Goal: Task Accomplishment & Management: Manage account settings

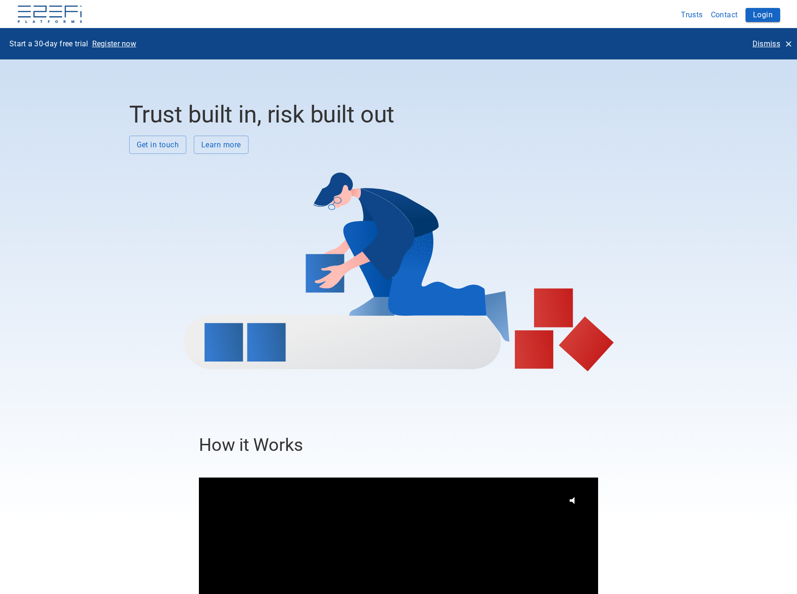
click at [765, 44] on p "Dismiss" at bounding box center [767, 43] width 28 height 11
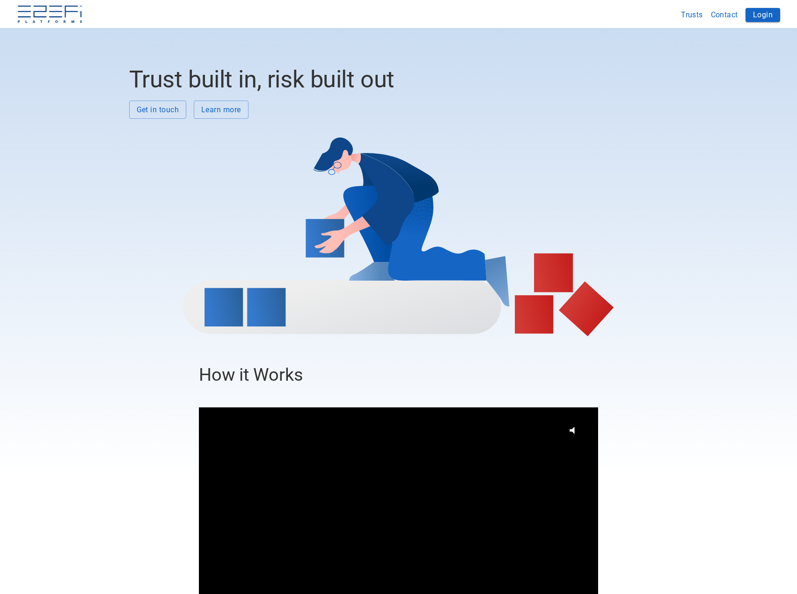
click at [763, 14] on button "Login" at bounding box center [763, 15] width 35 height 14
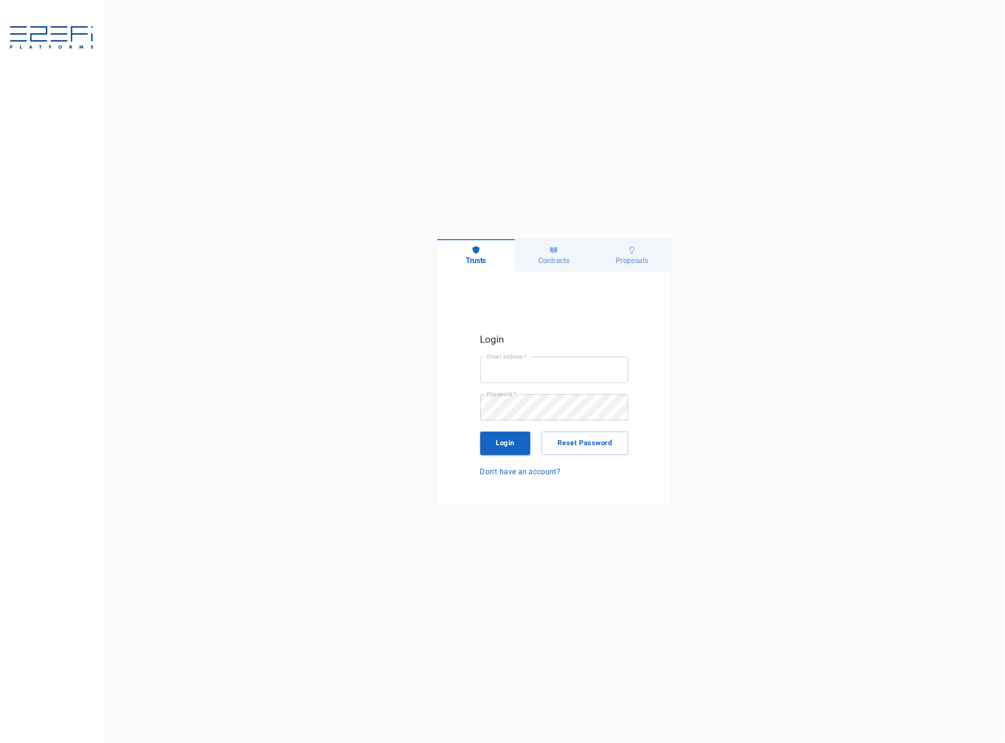
type input "jkennedy@boxandco.com.au"
click at [508, 441] on button "Login" at bounding box center [505, 443] width 51 height 23
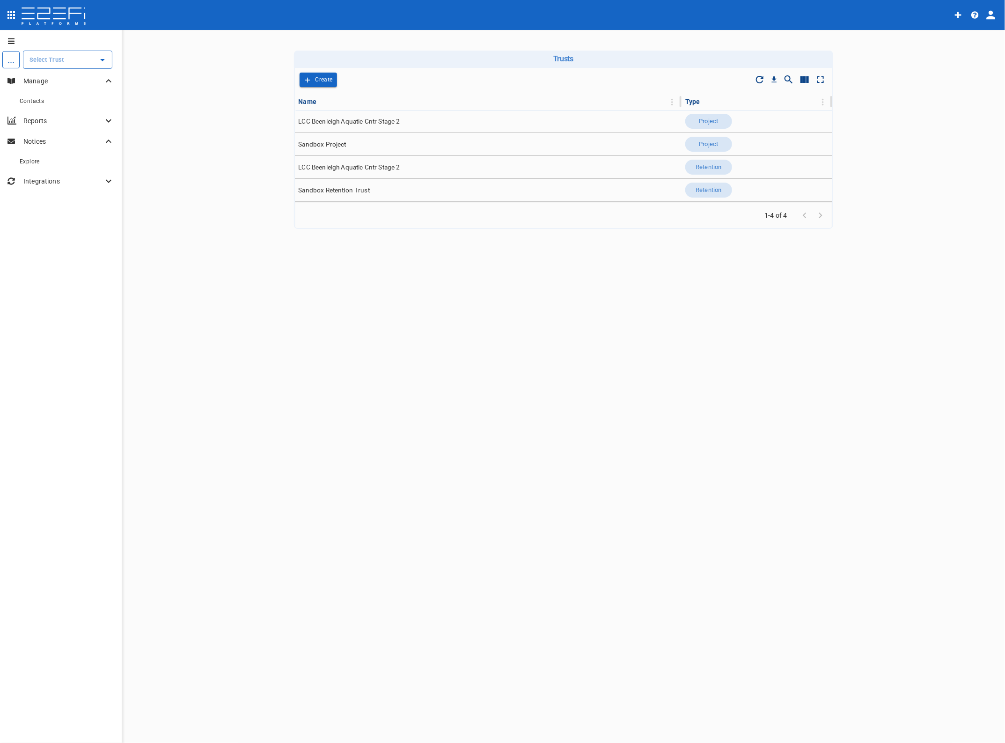
click at [45, 58] on input "text" at bounding box center [60, 60] width 67 height 10
click at [50, 108] on p "LCC Beenleigh A..." at bounding box center [46, 107] width 62 height 11
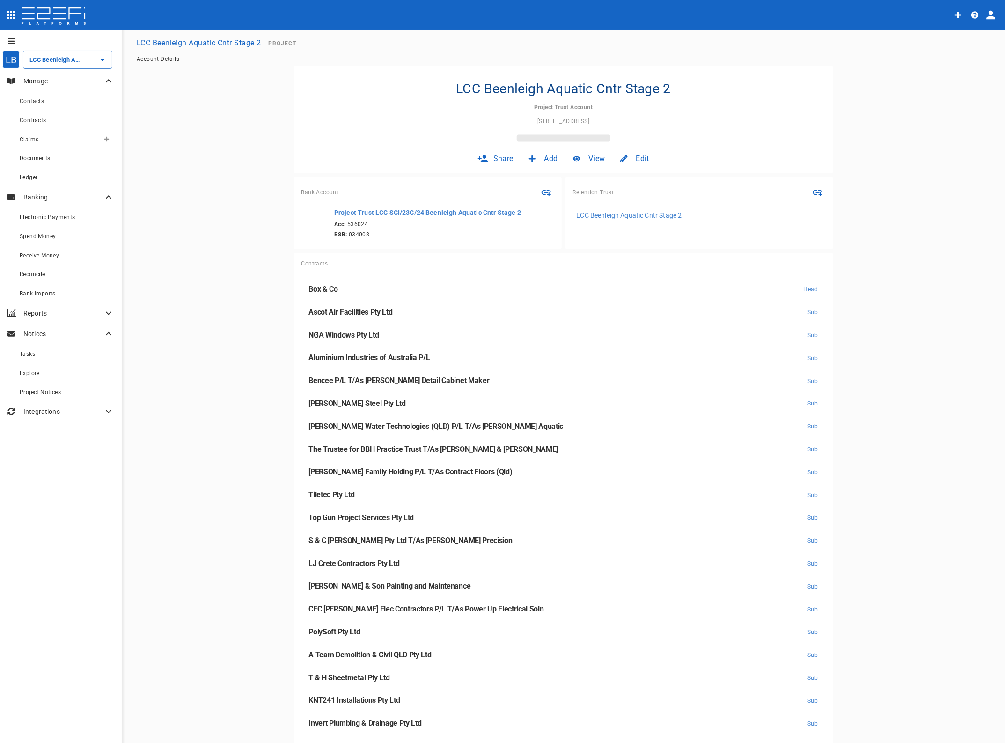
click at [28, 139] on span "Claims" at bounding box center [29, 139] width 19 height 7
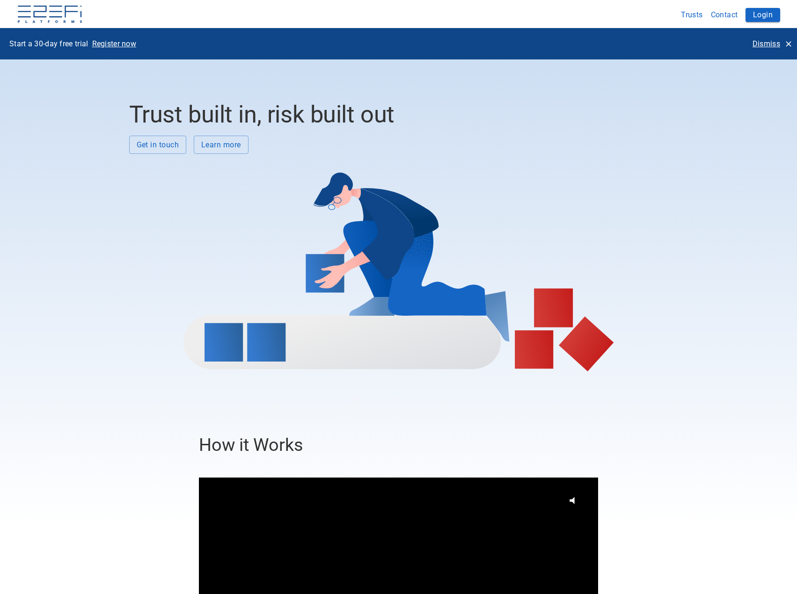
click at [759, 44] on p "Dismiss" at bounding box center [767, 43] width 28 height 11
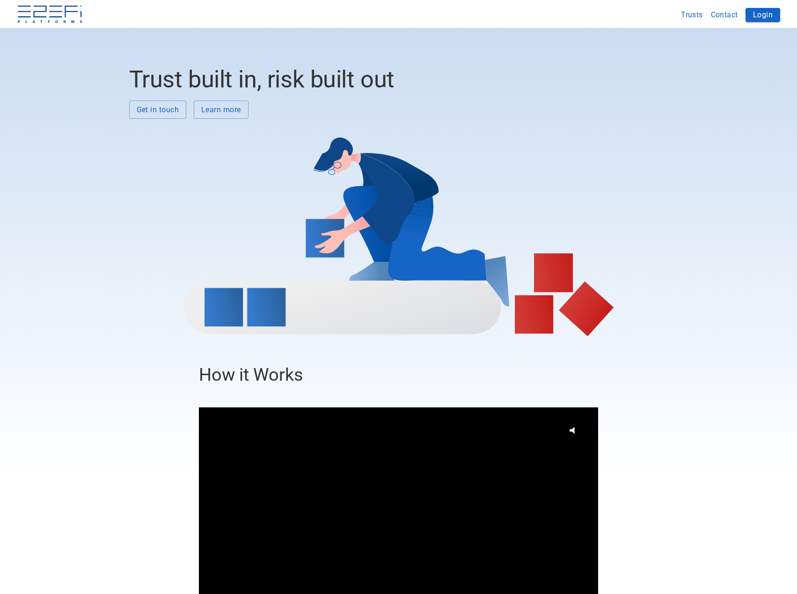
click at [761, 18] on button "Login" at bounding box center [763, 15] width 35 height 14
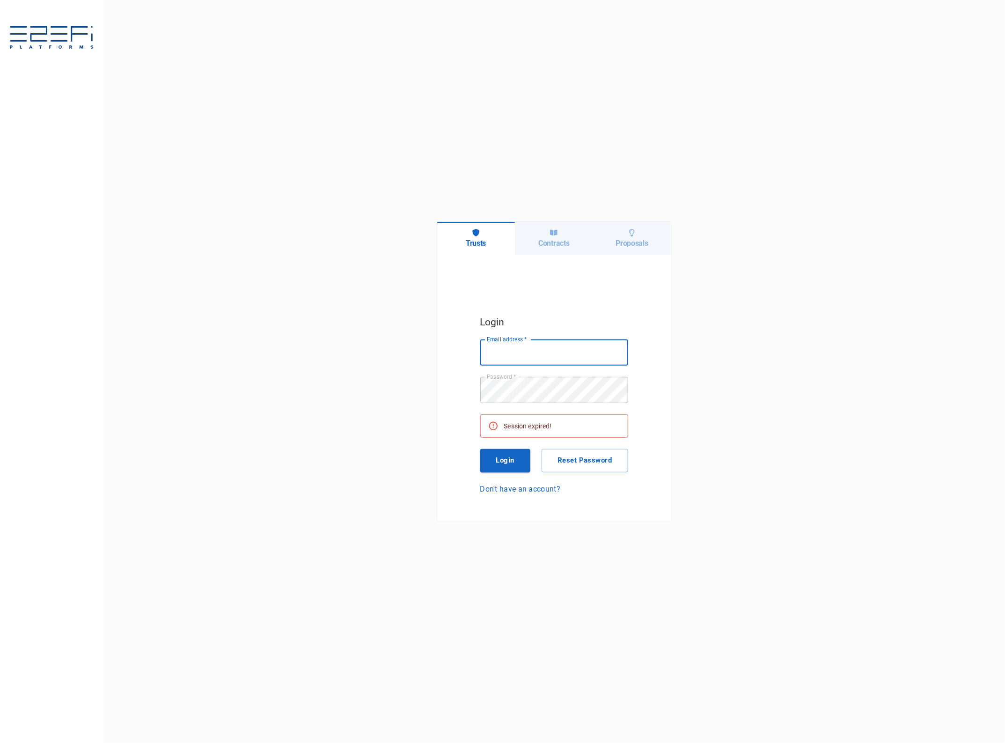
type input "jkennedy@boxandco.com.au"
click at [502, 453] on button "Login" at bounding box center [505, 460] width 51 height 23
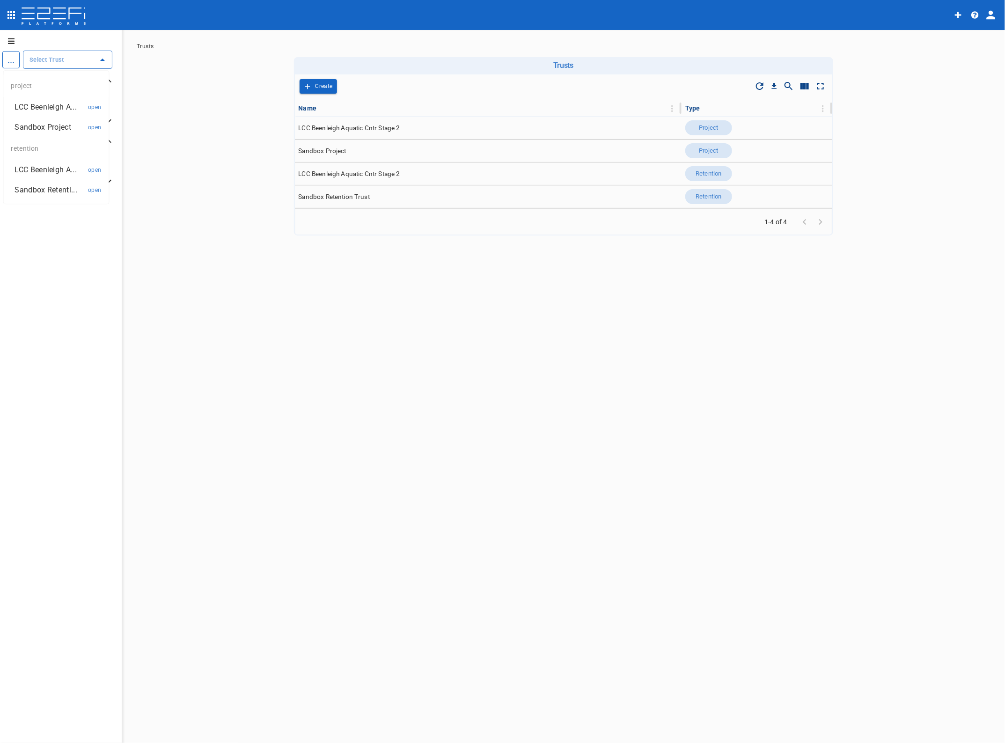
click at [59, 59] on input "text" at bounding box center [60, 60] width 67 height 10
click at [59, 103] on p "LCC Beenleigh A..." at bounding box center [46, 107] width 62 height 11
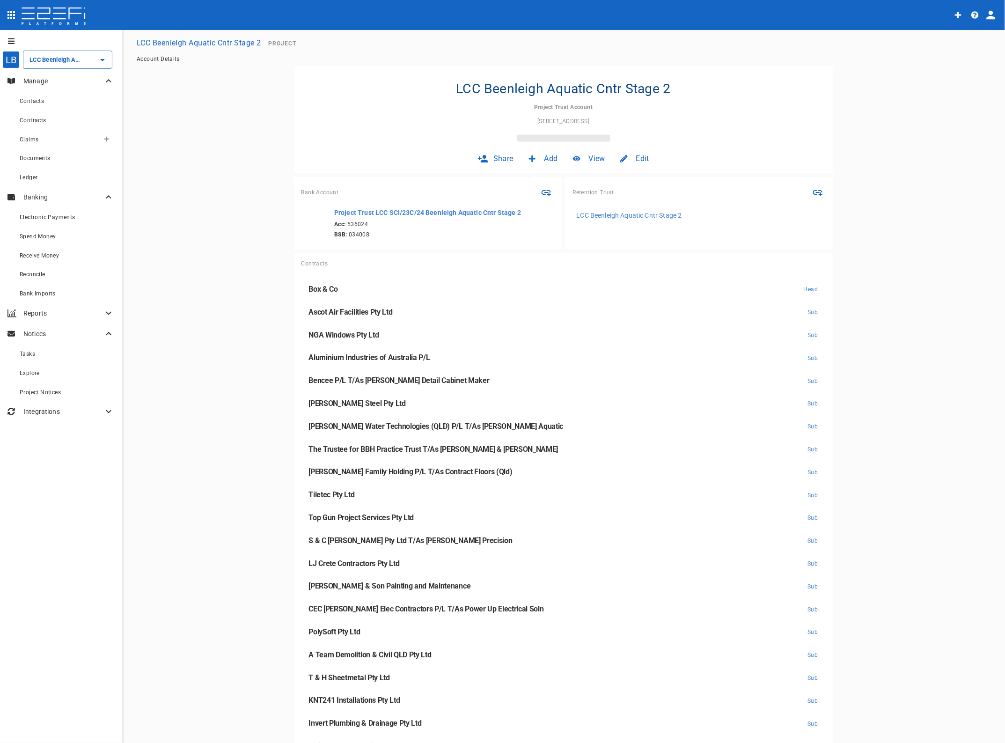
click at [33, 141] on span "Claims" at bounding box center [29, 139] width 19 height 7
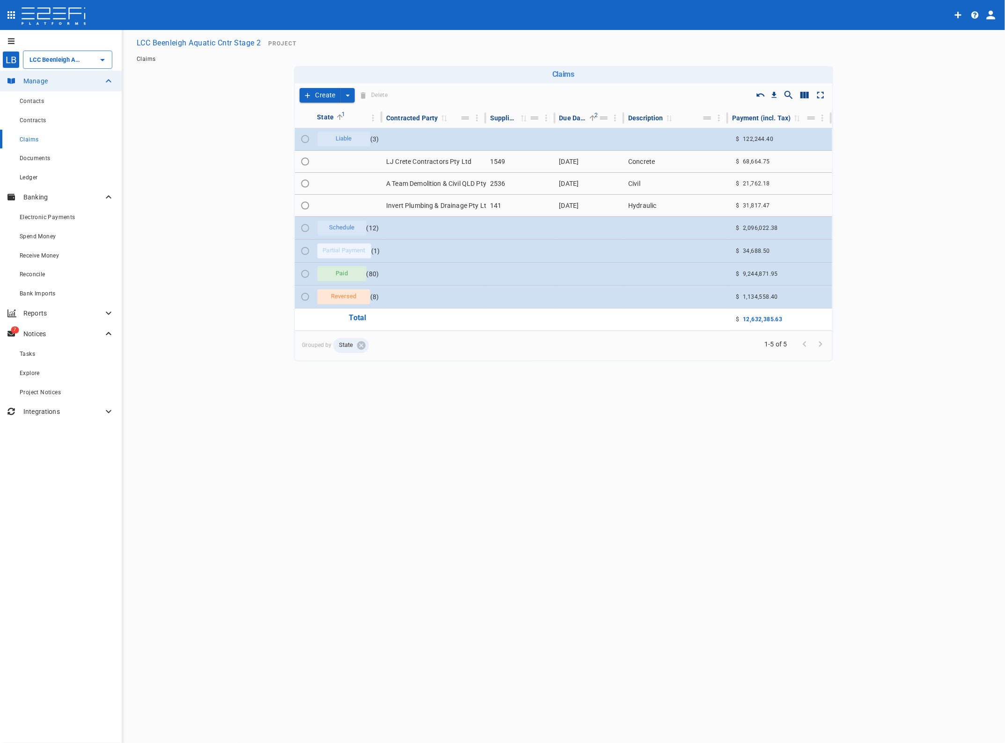
click at [439, 161] on td "LJ Crete Contractors Pty Ltd" at bounding box center [434, 162] width 104 height 22
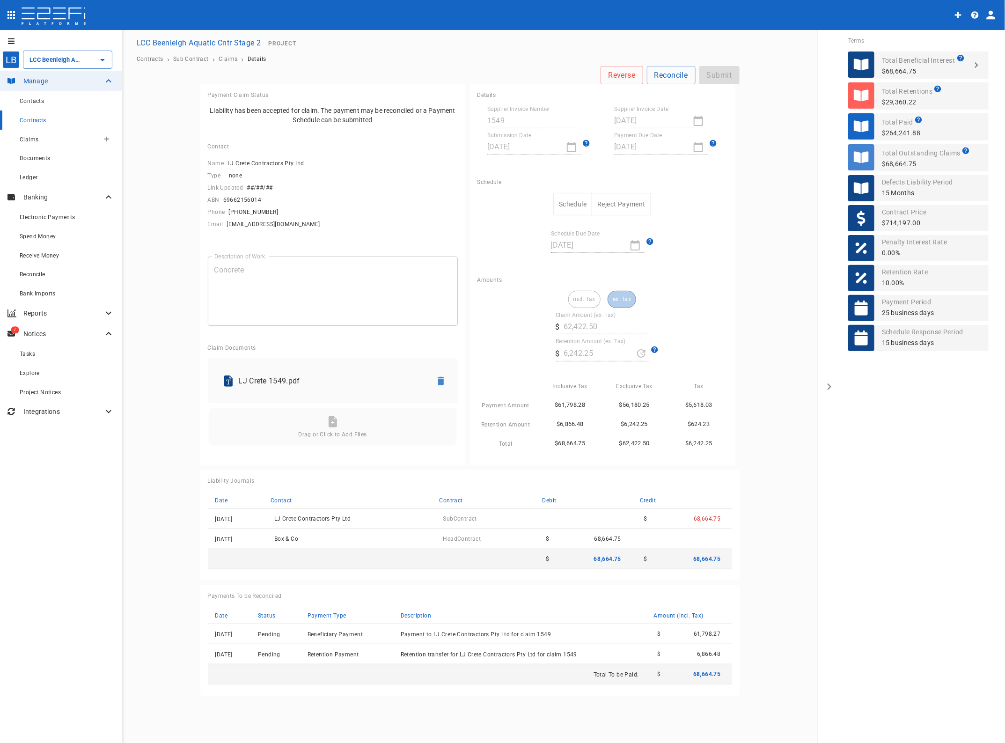
click at [35, 139] on span "Claims" at bounding box center [29, 139] width 19 height 7
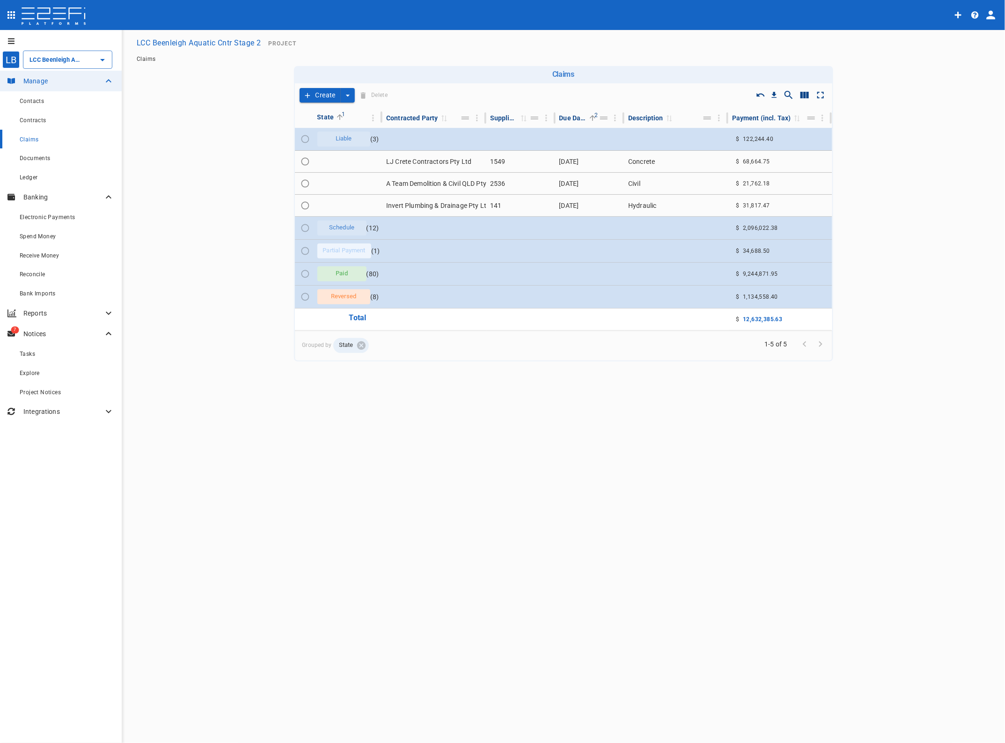
click at [424, 183] on td "A Team Demolition & Civil QLD Pty Ltd" at bounding box center [434, 184] width 104 height 22
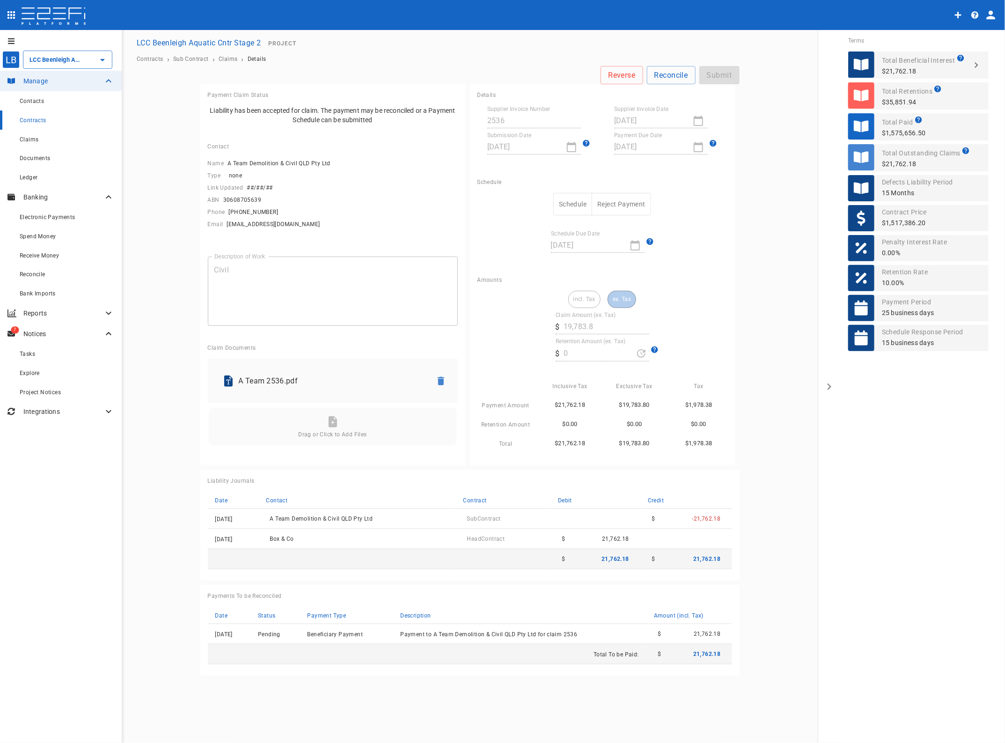
click at [29, 120] on span "Contracts" at bounding box center [33, 120] width 27 height 7
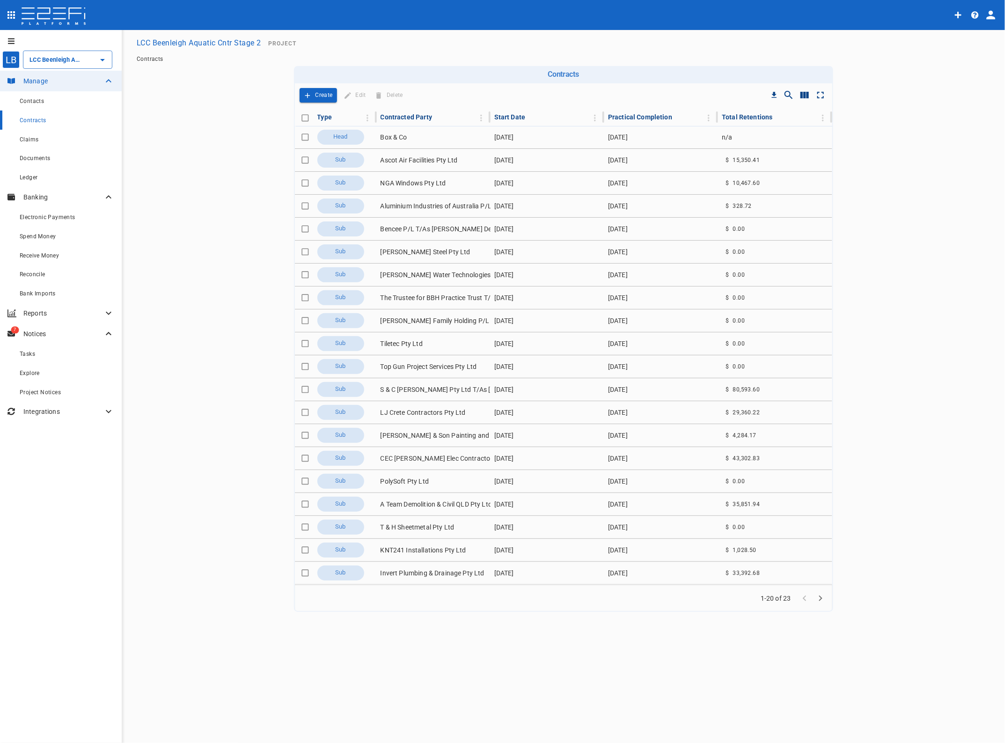
click at [413, 505] on td "A Team Demolition & Civil QLD Pty Ltd" at bounding box center [434, 504] width 114 height 22
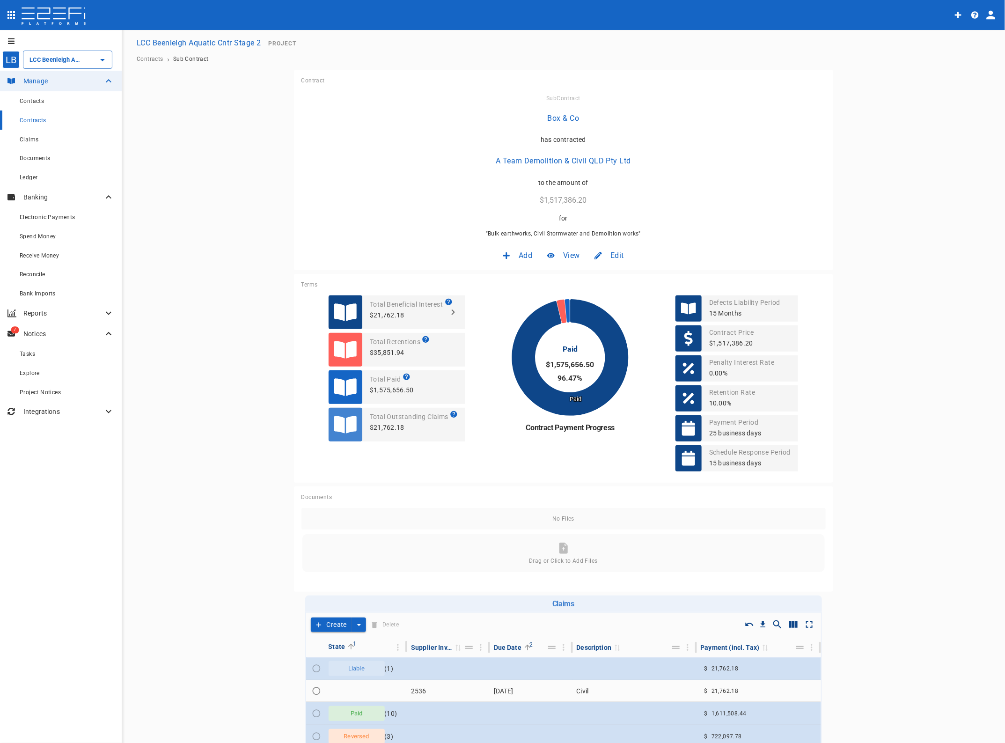
click at [611, 254] on span "Edit" at bounding box center [616, 255] width 13 height 11
click at [608, 280] on span "Contract" at bounding box center [604, 275] width 27 height 11
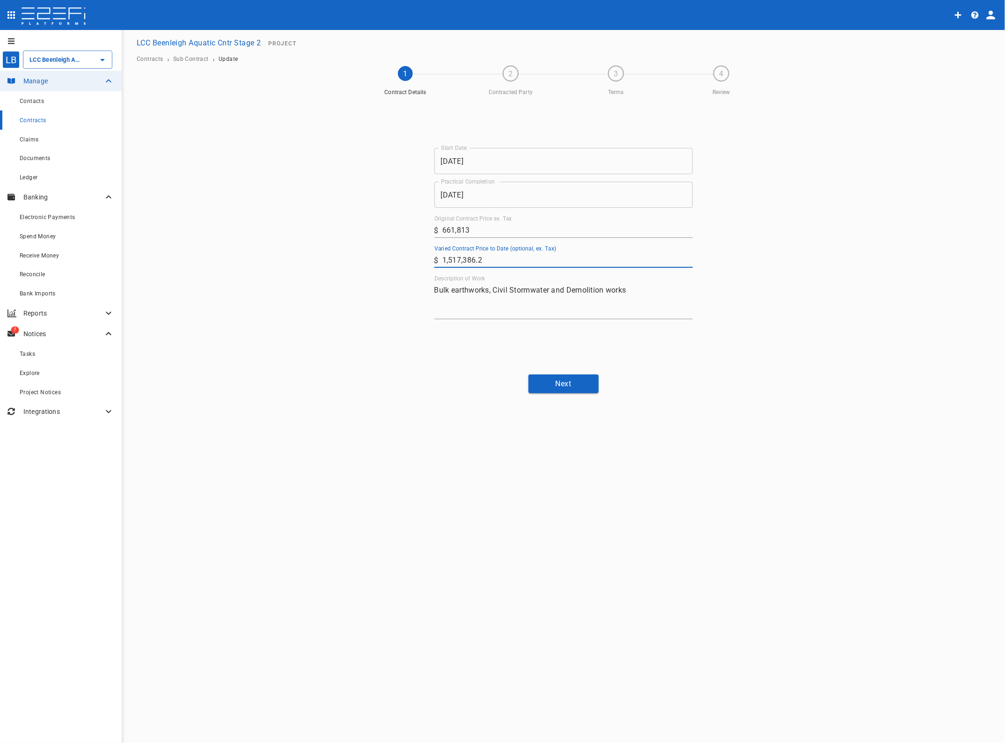
drag, startPoint x: 312, startPoint y: 254, endPoint x: 267, endPoint y: 254, distance: 44.9
click at [267, 254] on div "1 Contract Details 2 Contracted Party 3 Terms 4 Review Start Date 20/10/2024 St…" at bounding box center [563, 229] width 861 height 327
type input "1,525,813.2"
click at [558, 386] on button "Next" at bounding box center [563, 383] width 70 height 18
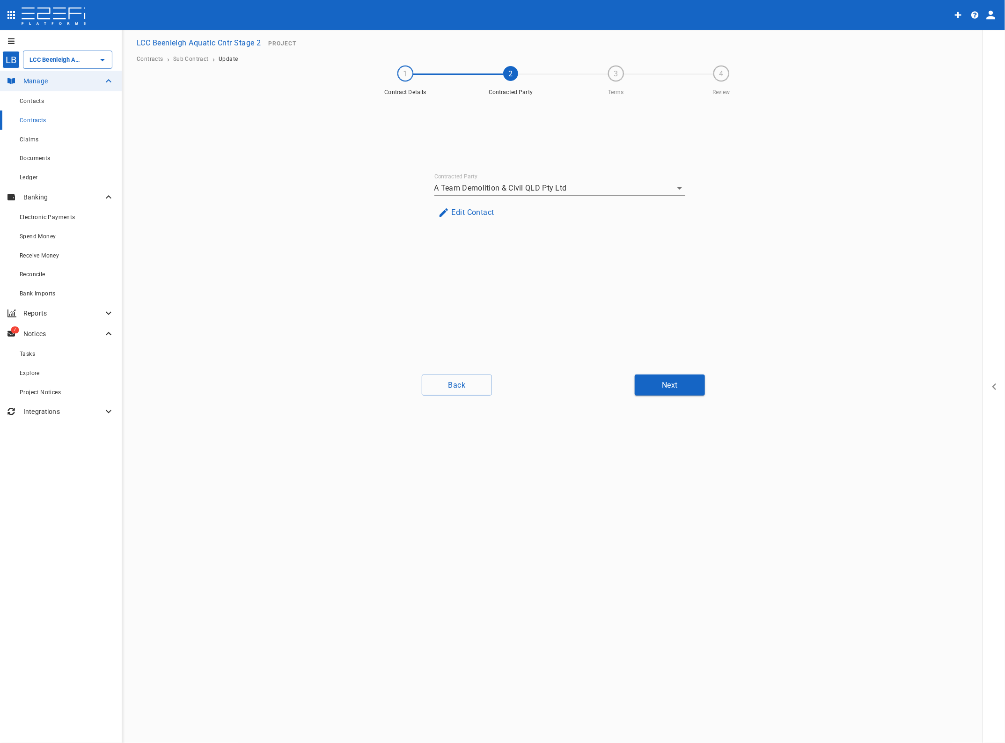
click at [656, 386] on button "Next" at bounding box center [670, 384] width 70 height 21
click at [672, 388] on button "Next" at bounding box center [670, 384] width 70 height 21
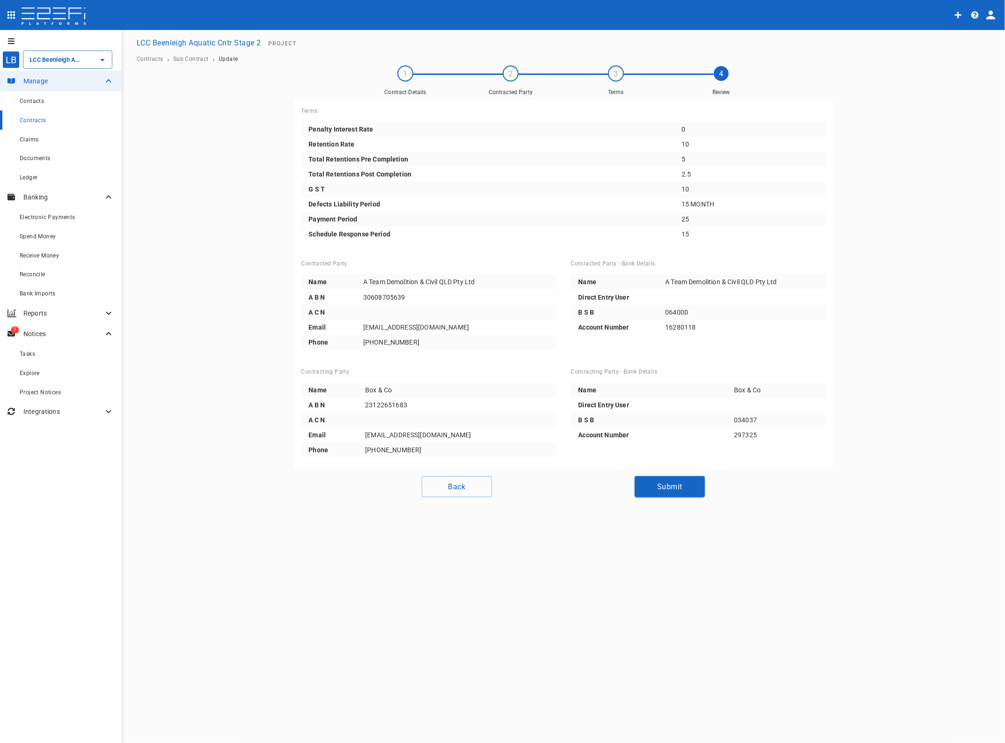
click at [671, 483] on button "Submit" at bounding box center [670, 486] width 70 height 21
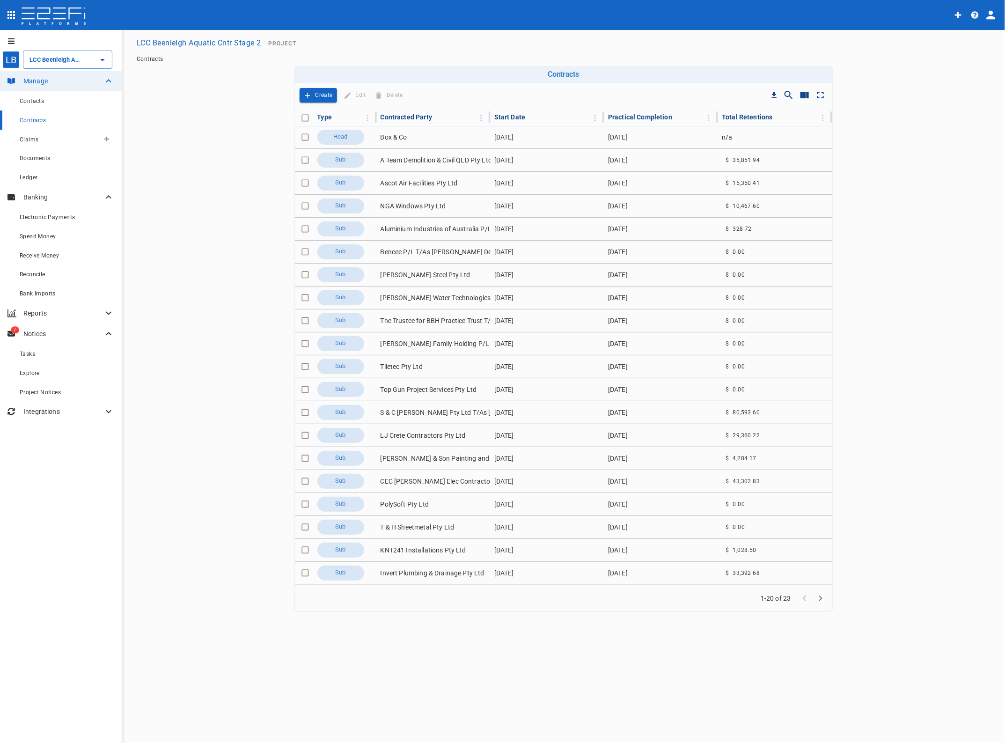
click at [27, 139] on span "Claims" at bounding box center [29, 139] width 19 height 7
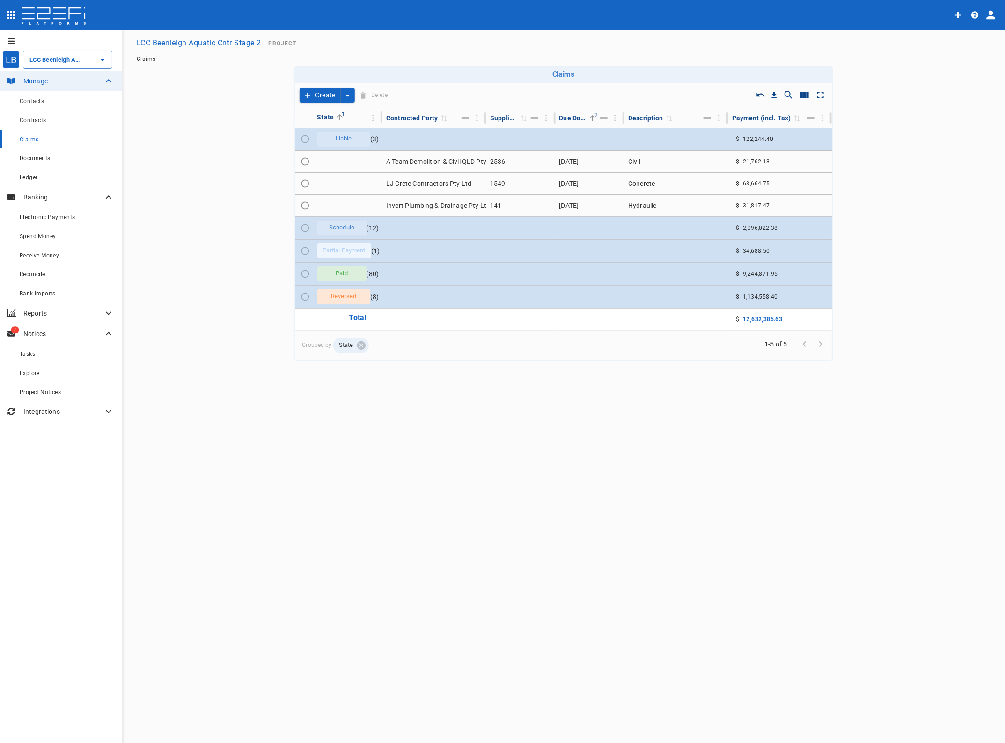
click at [432, 155] on td "A Team Demolition & Civil QLD Pty Ltd" at bounding box center [434, 162] width 104 height 22
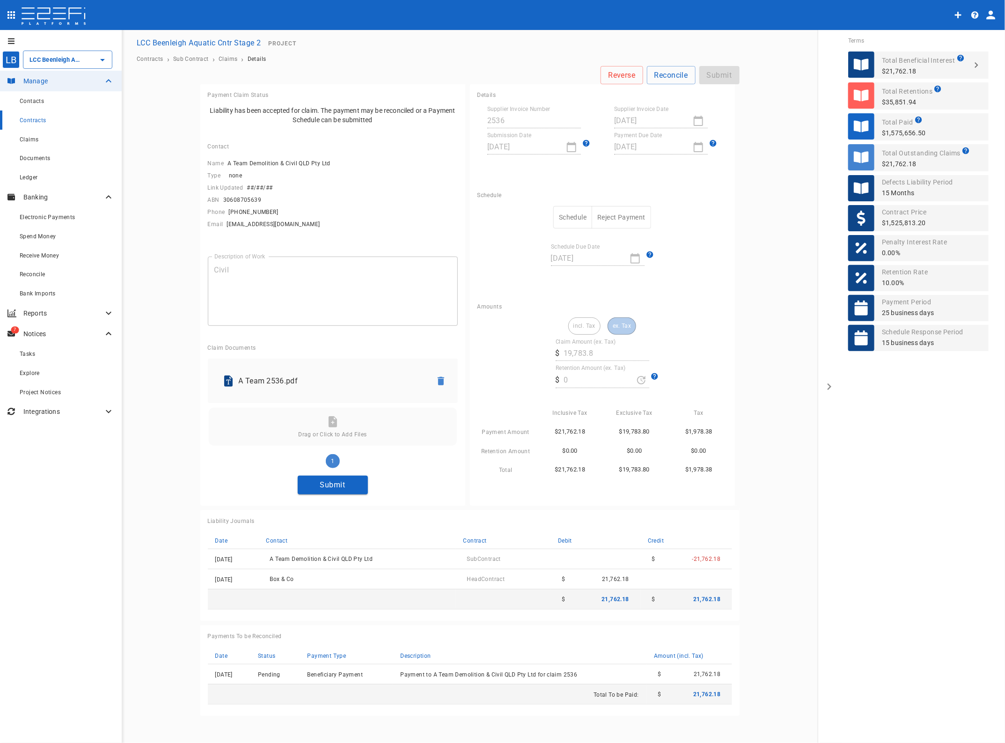
click at [337, 488] on button "Submit" at bounding box center [333, 485] width 70 height 18
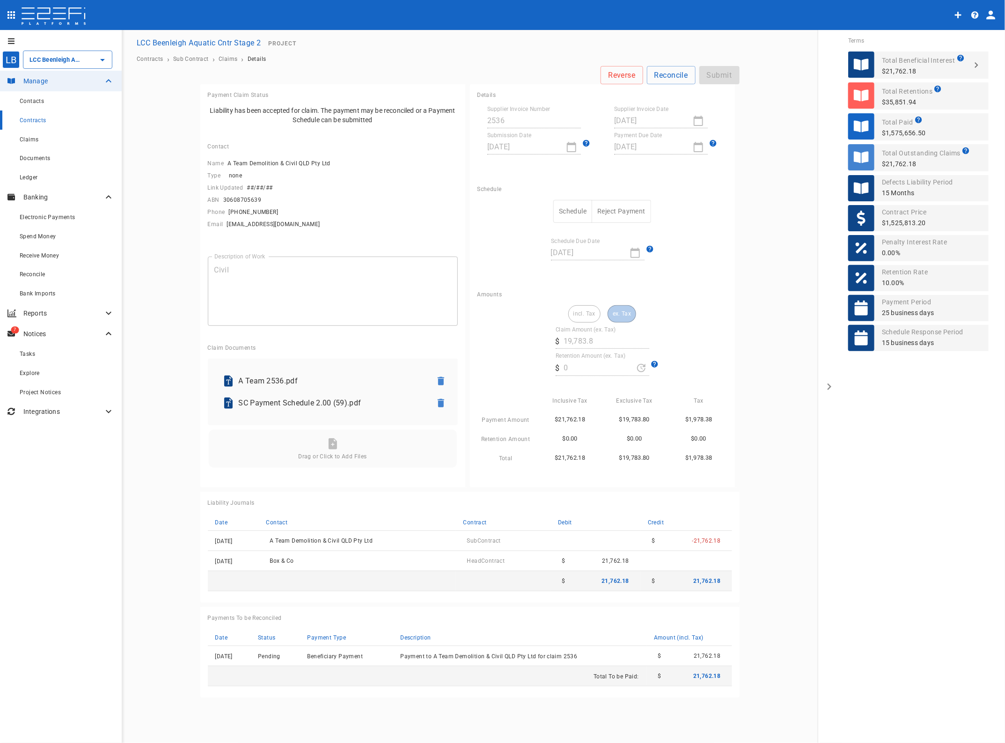
click at [582, 207] on button "Schedule" at bounding box center [572, 211] width 39 height 23
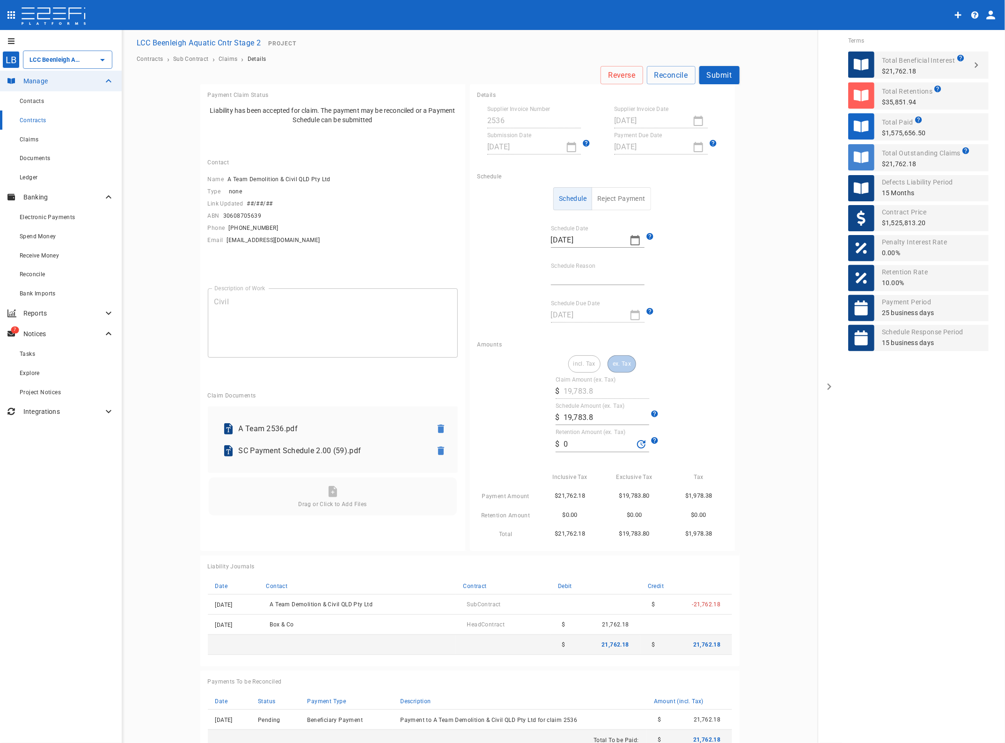
drag, startPoint x: 578, startPoint y: 274, endPoint x: 581, endPoint y: 284, distance: 10.7
click at [578, 274] on input "Schedule Reason" at bounding box center [598, 277] width 94 height 15
type input "Paid in full"
click at [586, 442] on input "0" at bounding box center [599, 444] width 70 height 15
drag, startPoint x: 586, startPoint y: 442, endPoint x: 539, endPoint y: 443, distance: 46.8
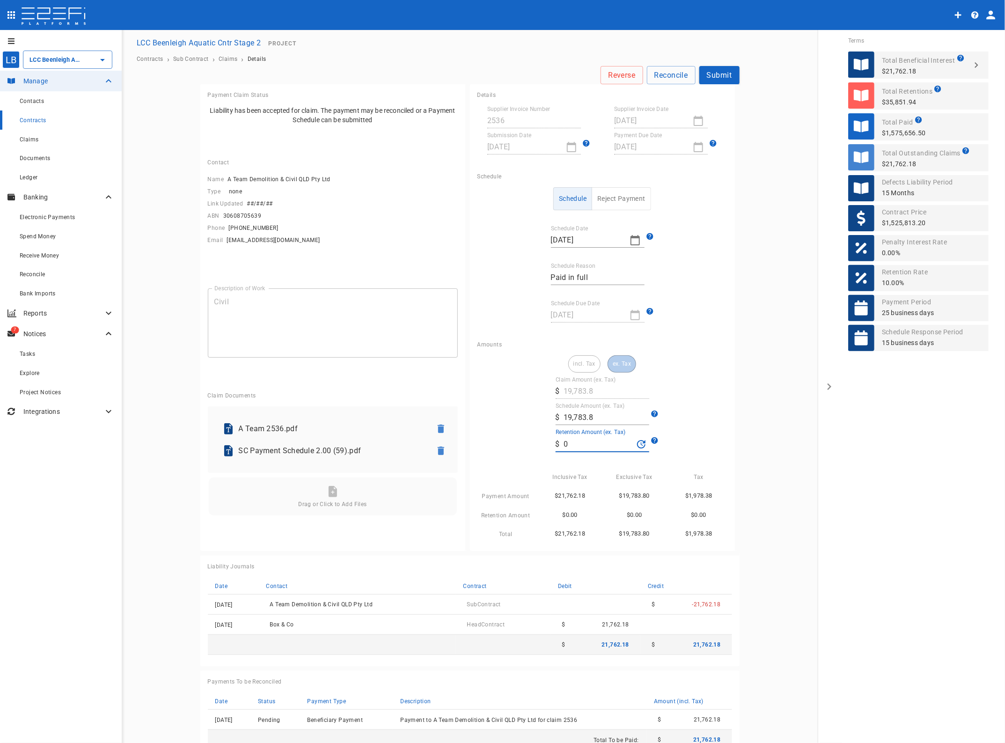
click at [540, 443] on div "incl. Tax ex. Tax Claim Amount (ex. Tax) ​ $ 19,783.8 Schedule Amount (ex. Tax)…" at bounding box center [602, 447] width 250 height 184
type input "1,978.38"
click at [717, 76] on button "Submit" at bounding box center [719, 75] width 40 height 18
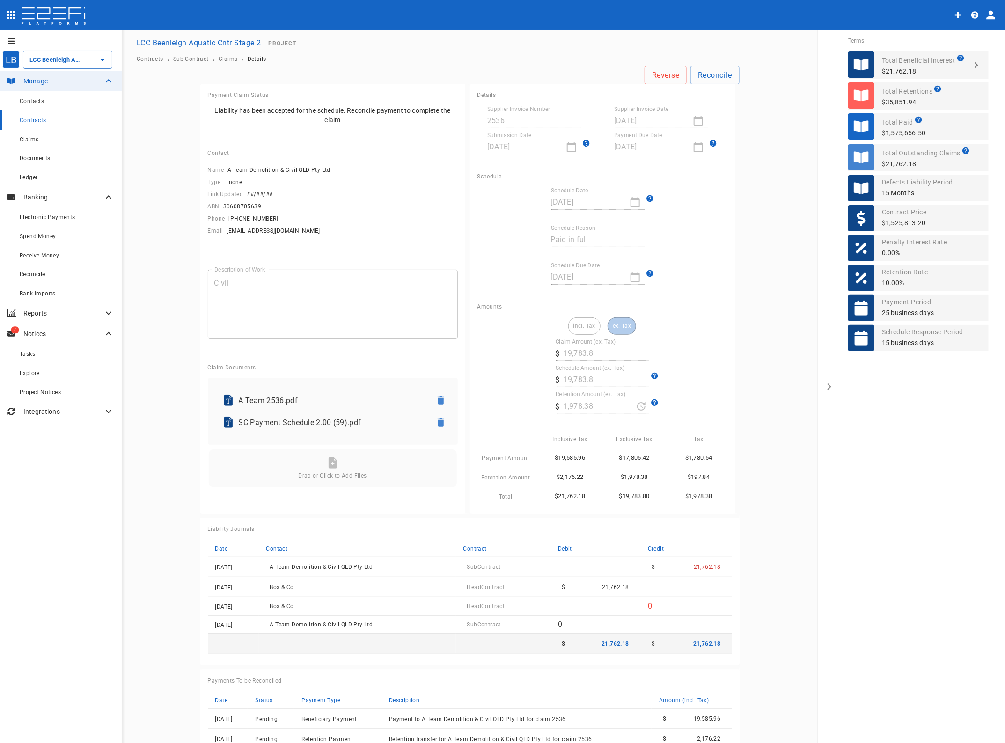
click at [29, 139] on span "Claims" at bounding box center [29, 139] width 19 height 7
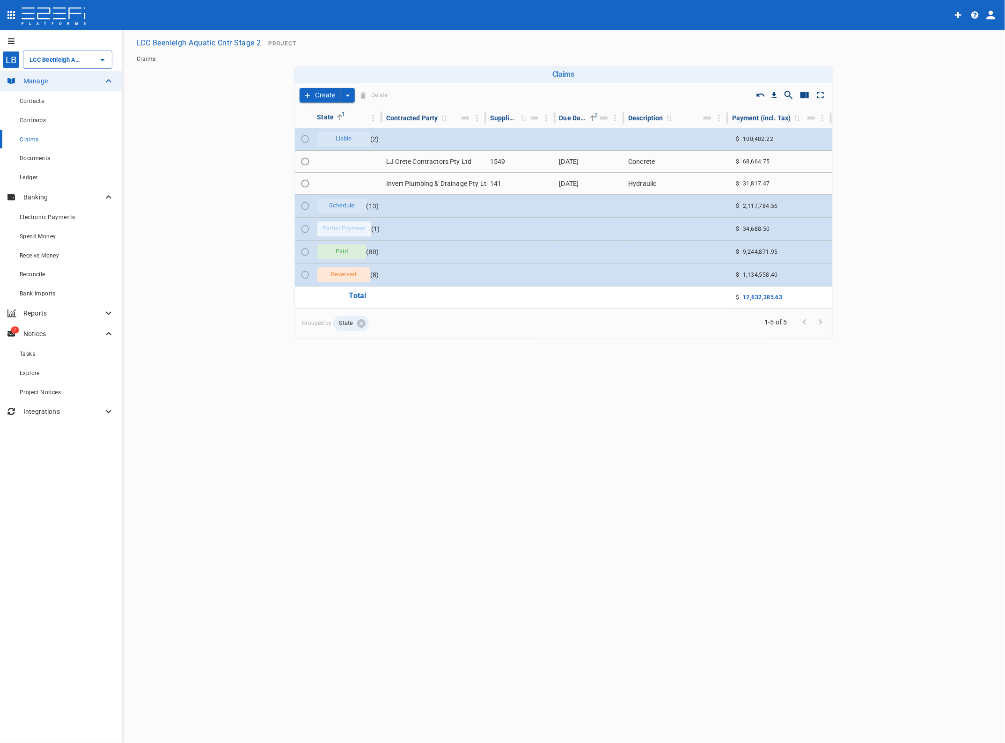
click at [466, 159] on td "LJ Crete Contractors Pty Ltd" at bounding box center [434, 162] width 104 height 22
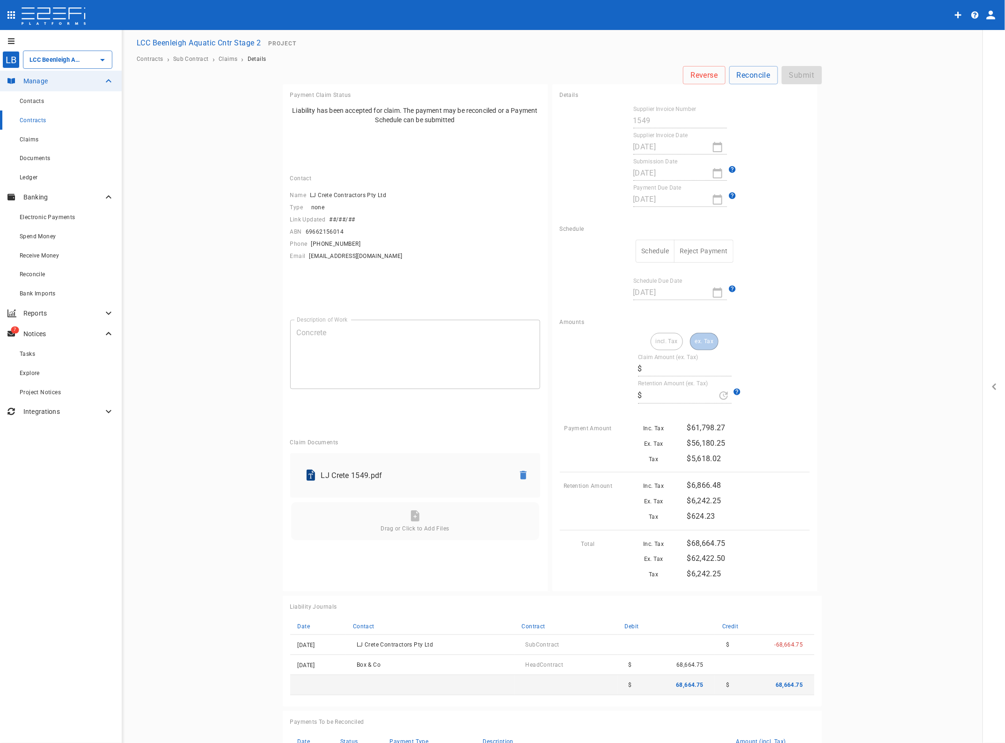
type input "62,422.50"
type input "6,242.25"
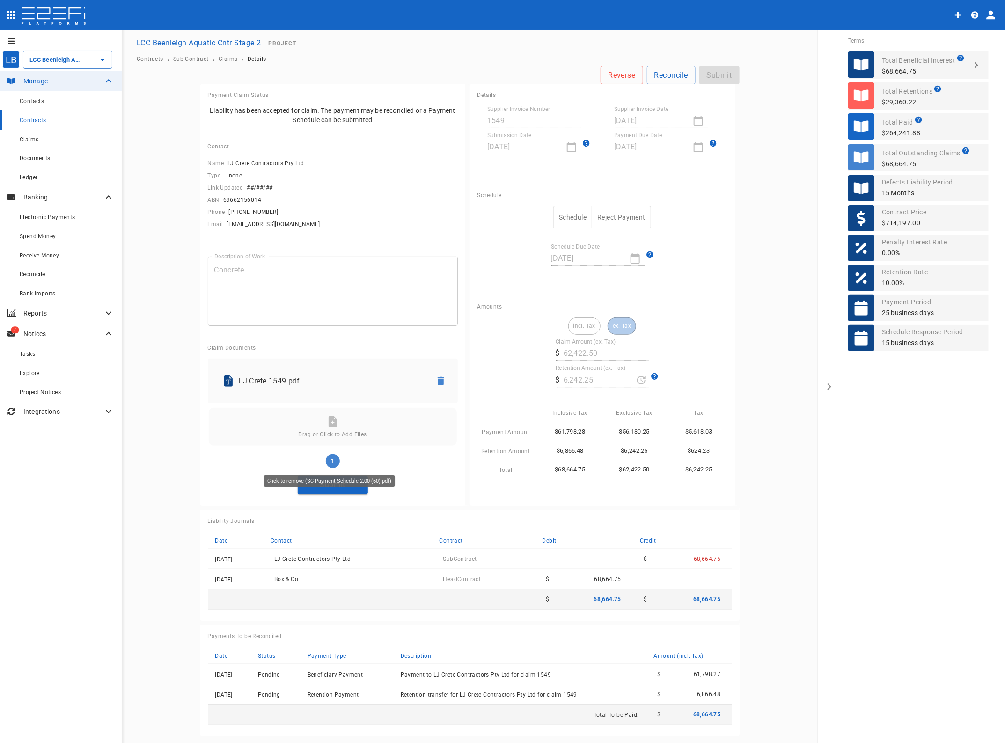
click at [319, 486] on div "Click to remove (SC Payment Schedule 2.00 (60).pdf)" at bounding box center [330, 481] width 132 height 12
click at [325, 483] on button "Submit" at bounding box center [333, 485] width 70 height 18
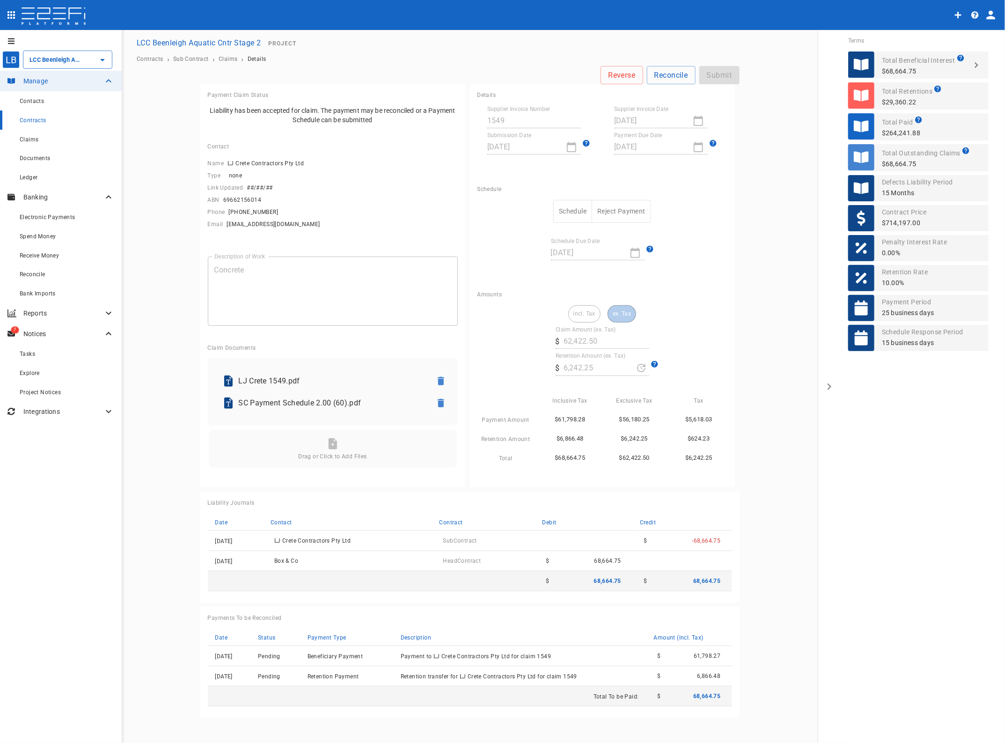
click at [583, 216] on button "Schedule" at bounding box center [572, 211] width 39 height 23
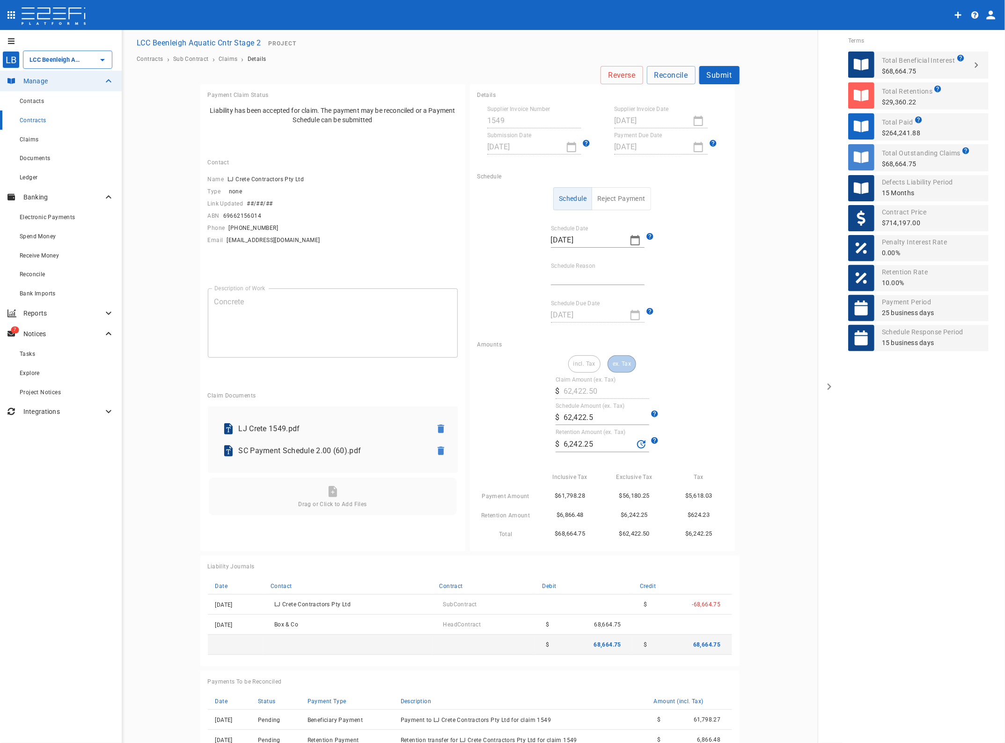
click at [590, 274] on input "Schedule Reason" at bounding box center [598, 277] width 94 height 15
type input "Paid in full"
click at [711, 76] on button "Submit" at bounding box center [719, 75] width 40 height 18
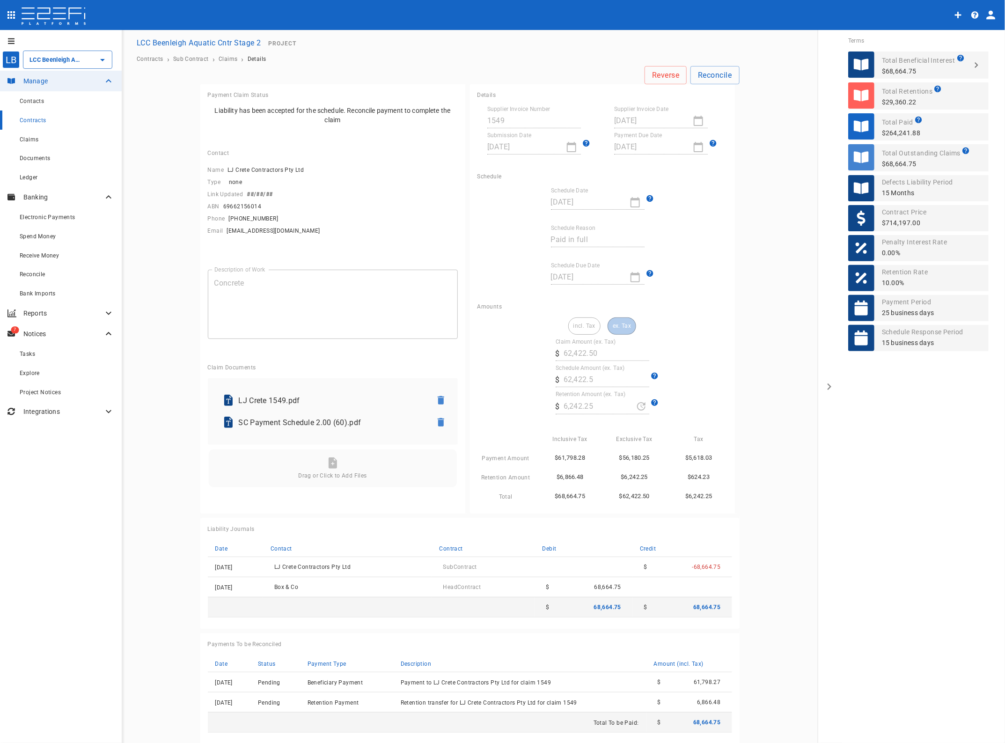
click at [34, 124] on div "Contracts" at bounding box center [67, 120] width 95 height 12
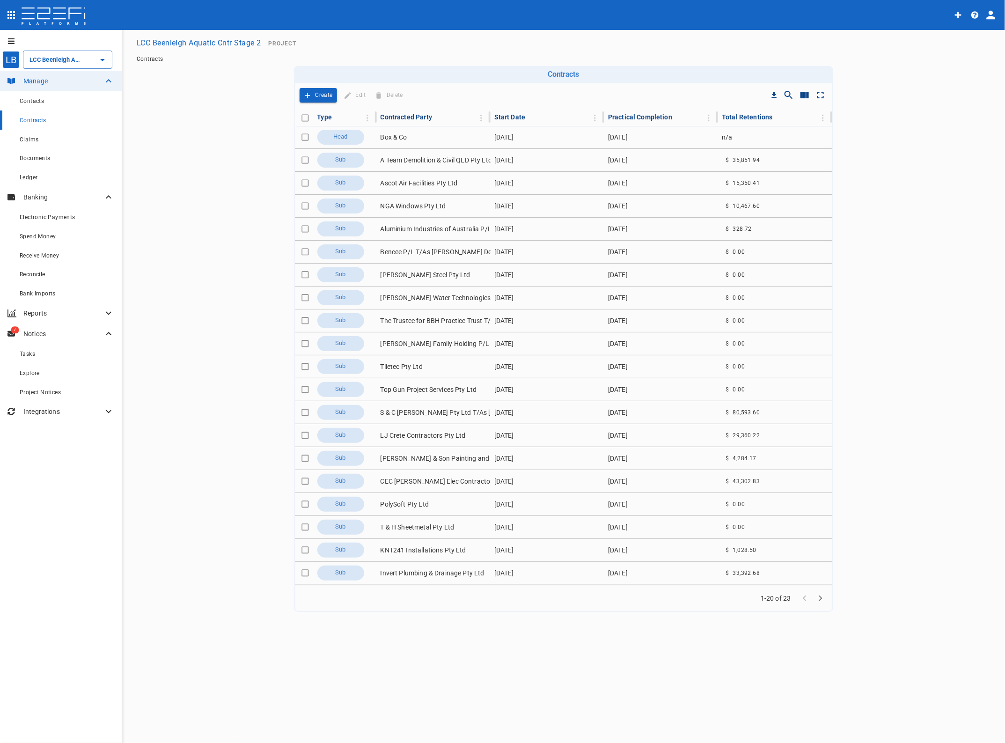
click at [26, 122] on span "Contracts" at bounding box center [33, 120] width 27 height 7
click at [28, 141] on span "Claims" at bounding box center [29, 139] width 19 height 7
